Goal: Transaction & Acquisition: Purchase product/service

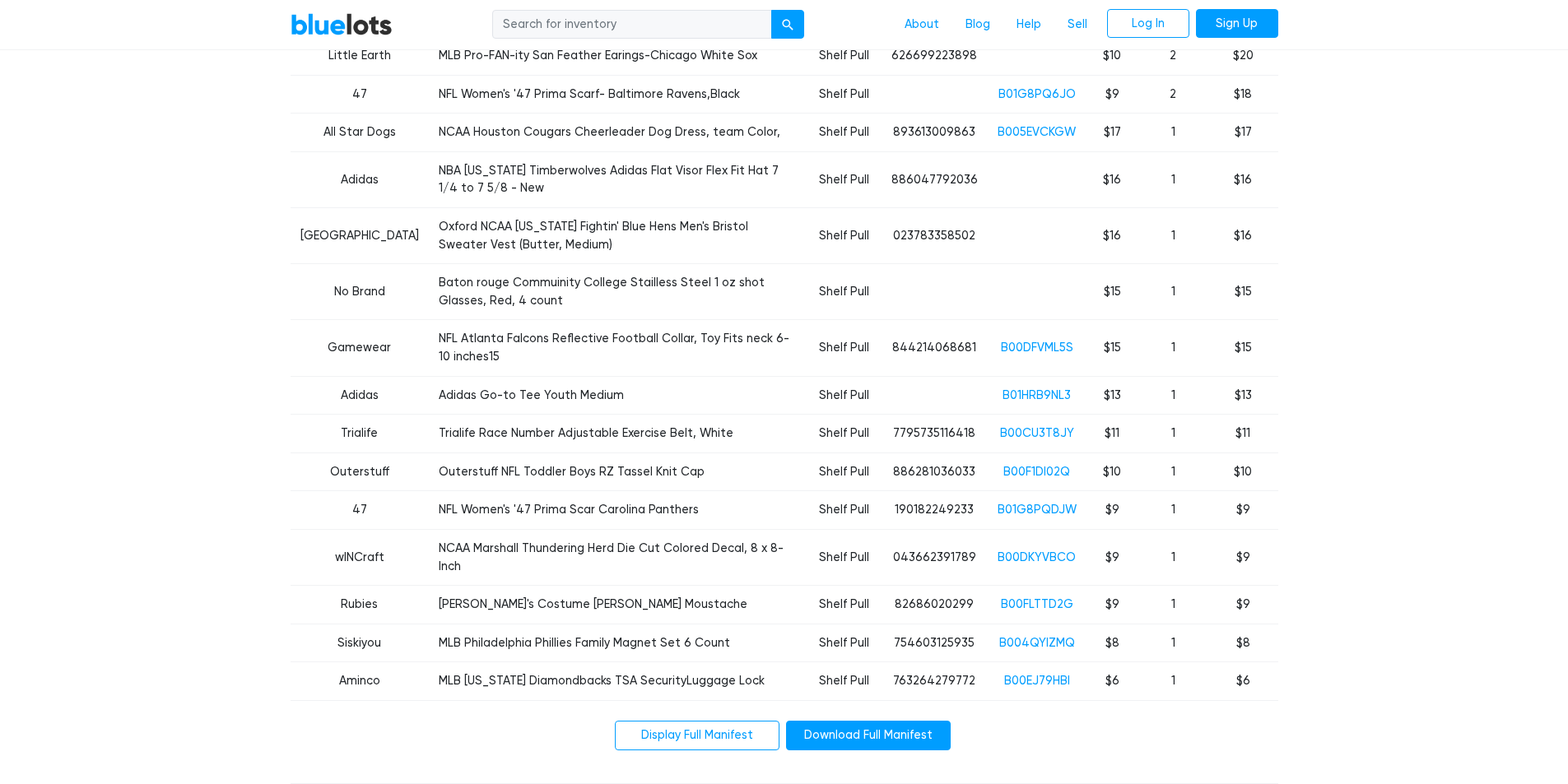
scroll to position [1809, 0]
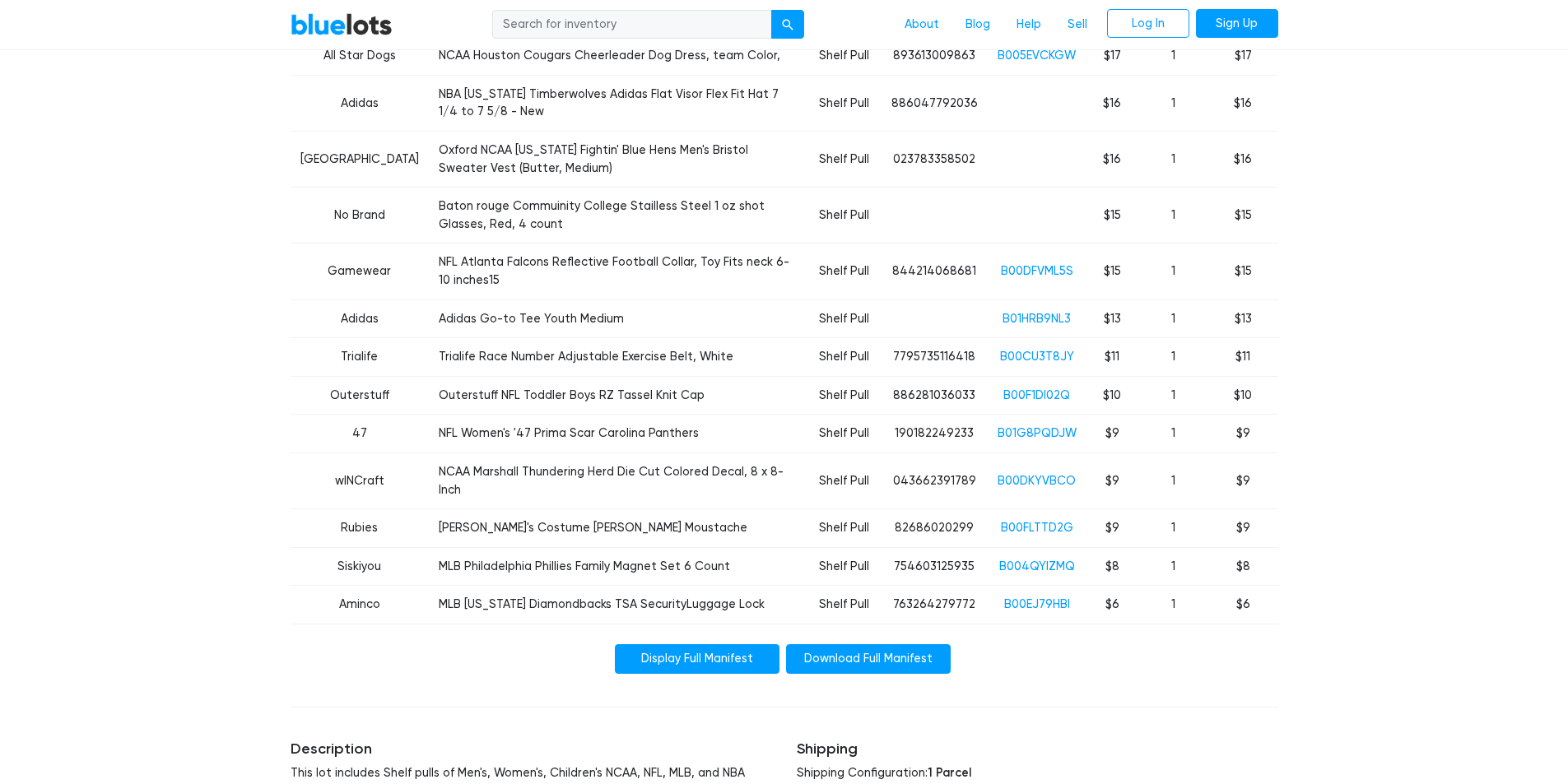
click at [749, 644] on link "Display Full Manifest" at bounding box center [697, 658] width 164 height 30
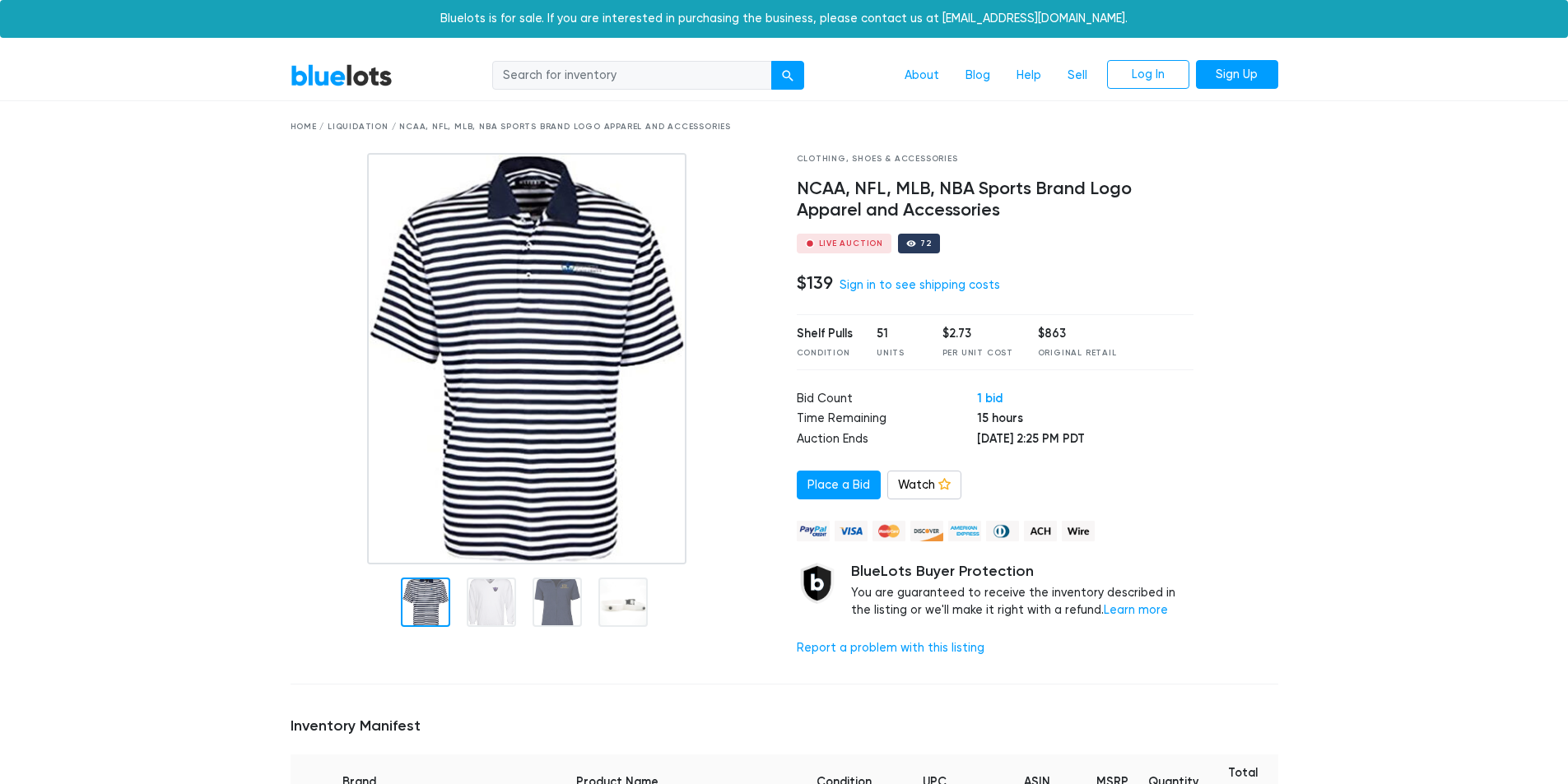
click at [313, 72] on link "BlueLots" at bounding box center [341, 74] width 102 height 24
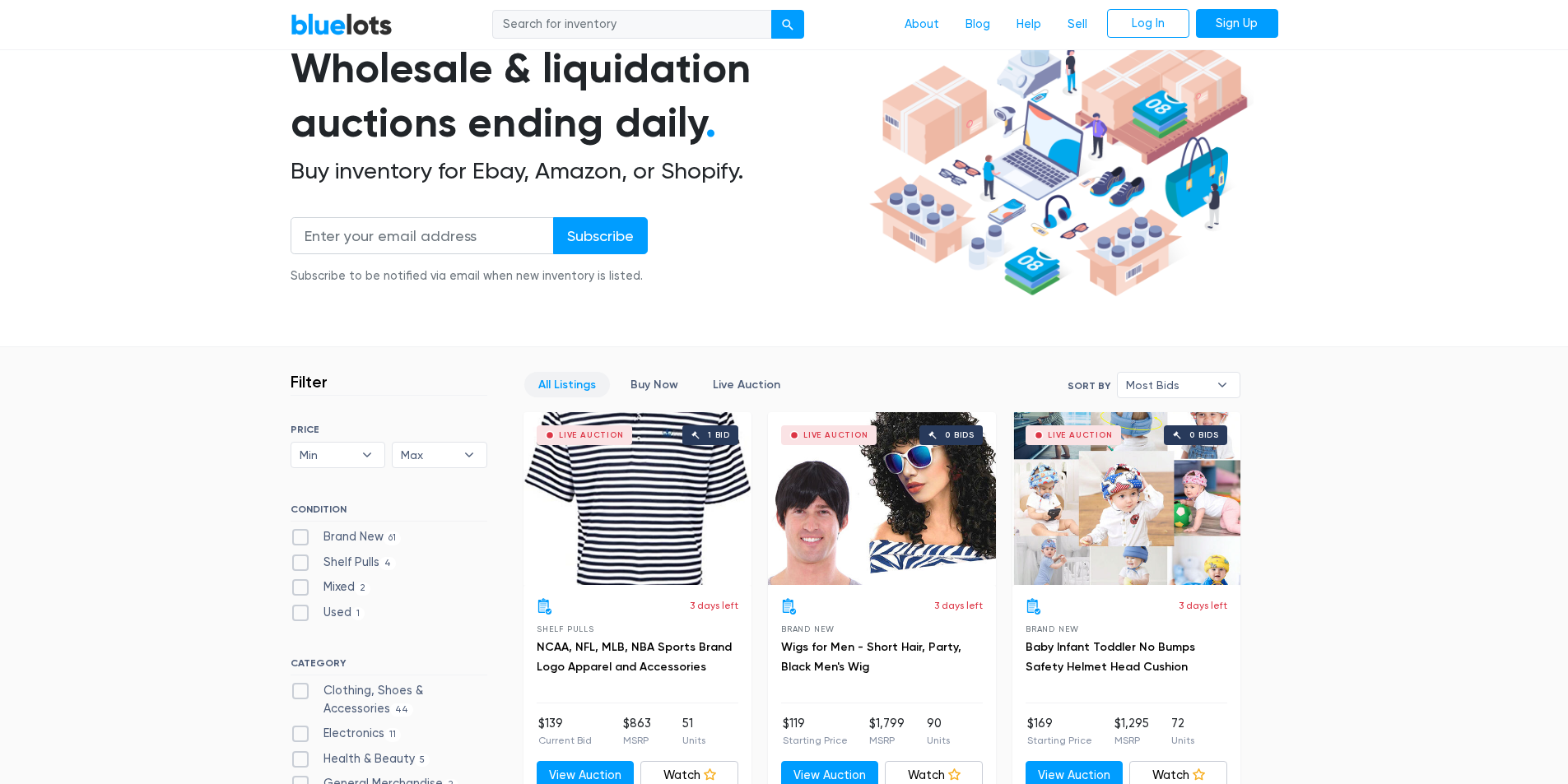
scroll to position [164, 0]
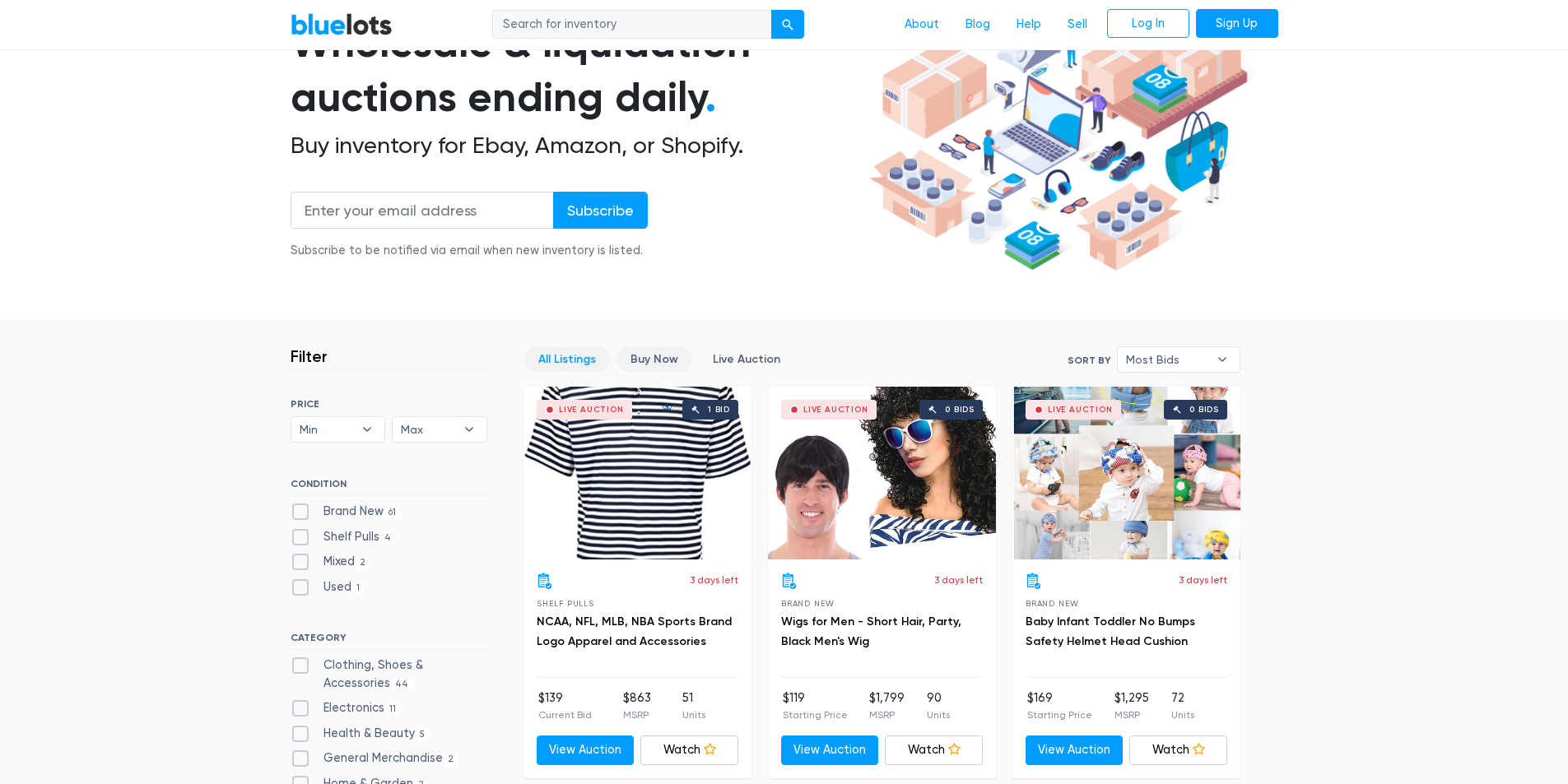
click at [655, 359] on link "Buy Now" at bounding box center [654, 359] width 75 height 26
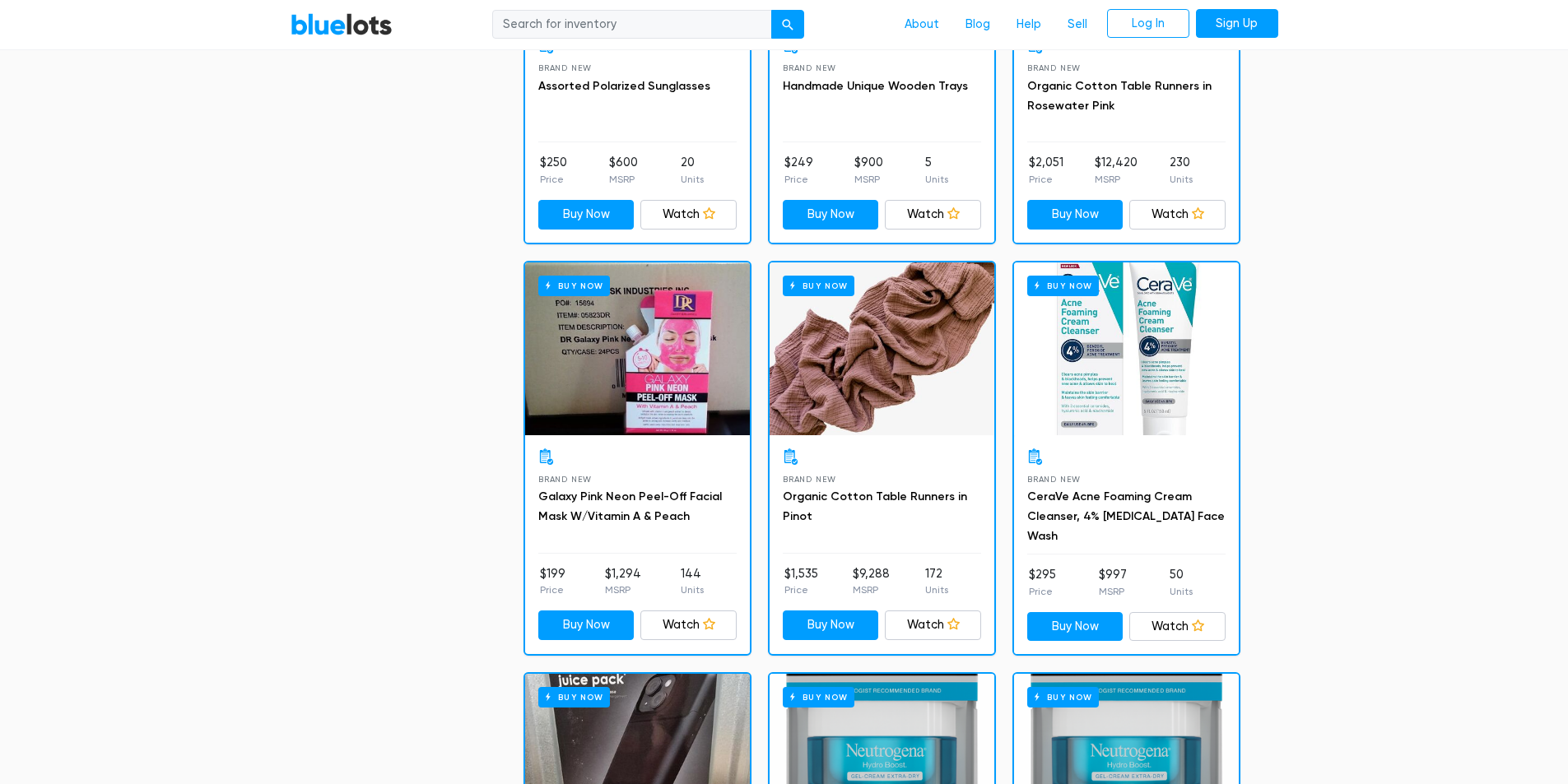
scroll to position [1923, 0]
